Goal: Transaction & Acquisition: Purchase product/service

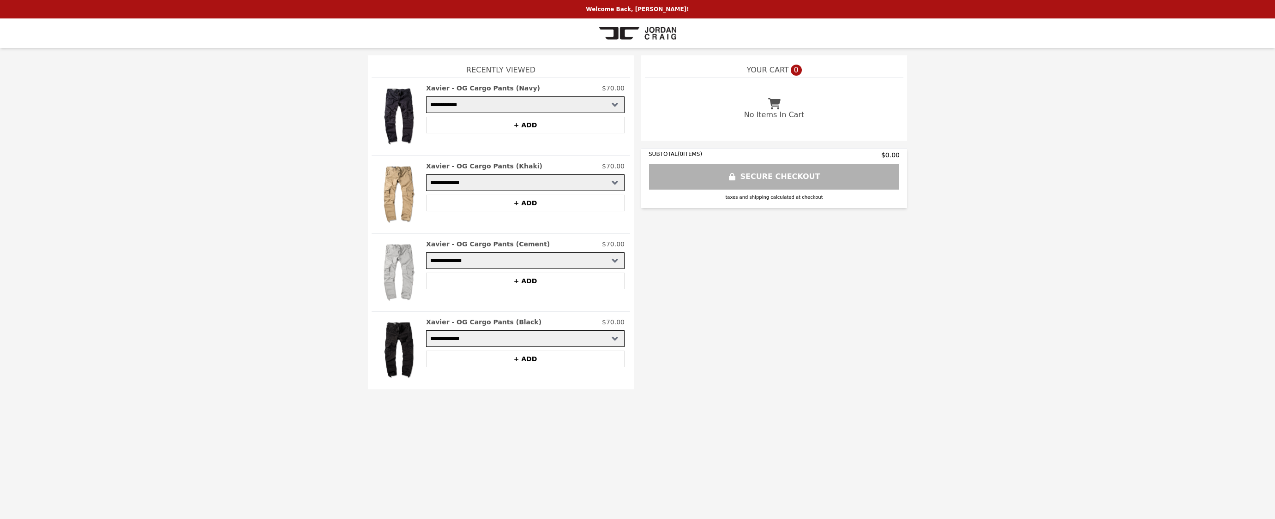
select select "**********"
click at [639, 30] on img at bounding box center [638, 33] width 78 height 18
